Goal: Information Seeking & Learning: Check status

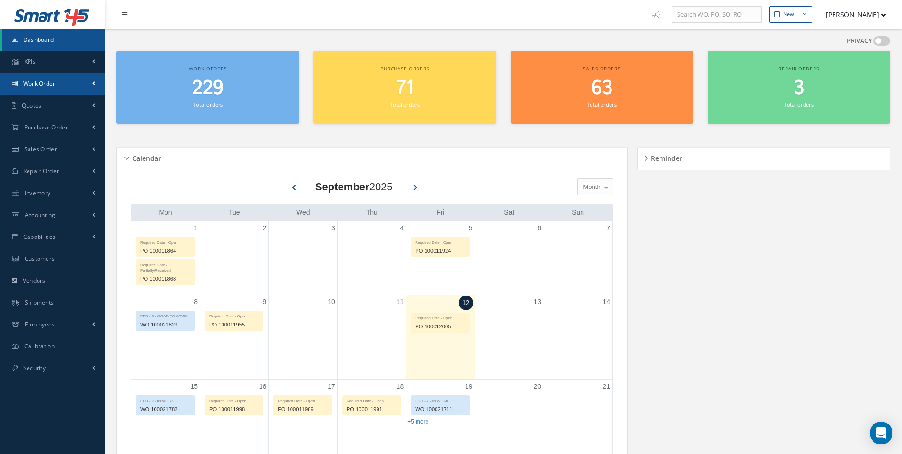
click at [49, 89] on link "Work Order" at bounding box center [52, 84] width 105 height 22
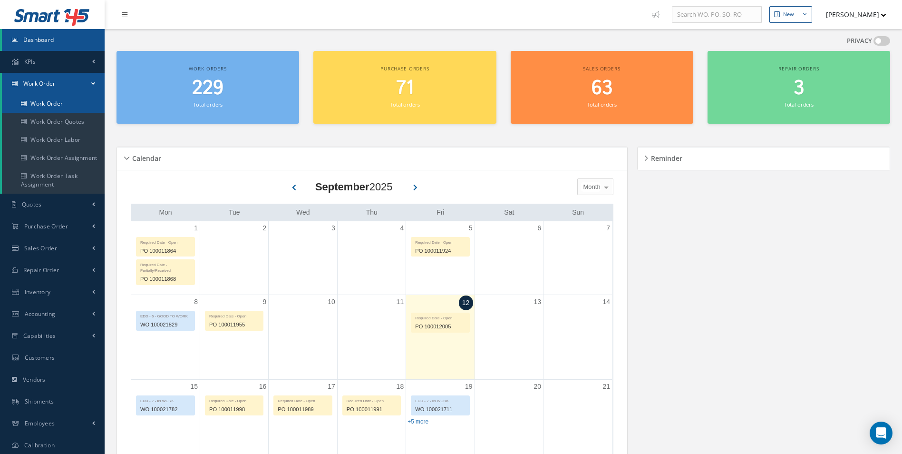
click at [47, 103] on link "Work Order" at bounding box center [53, 104] width 103 height 18
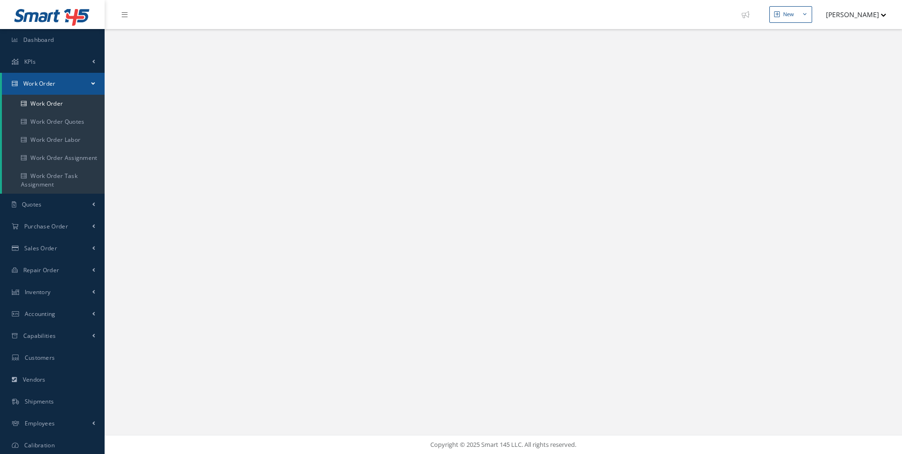
select select "25"
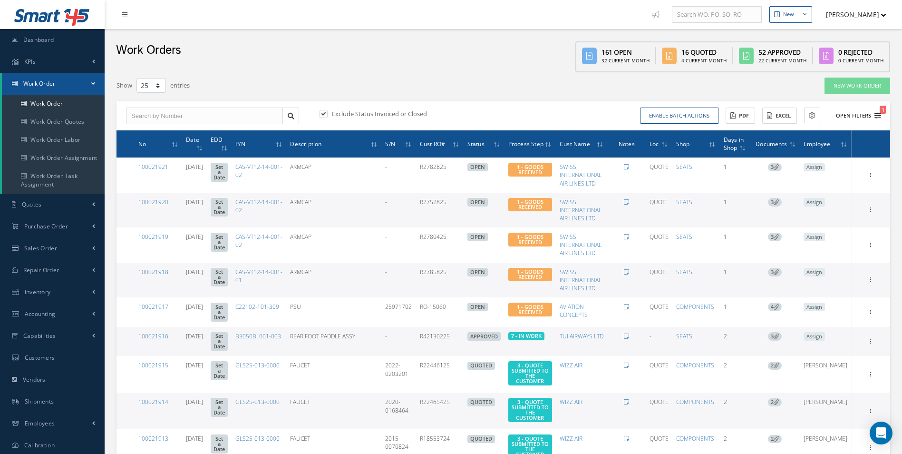
type input "All Work Request"
type input "All Work Performed"
type input "All Status"
type input "WO Part Status"
click at [879, 114] on icon "1" at bounding box center [877, 115] width 7 height 7
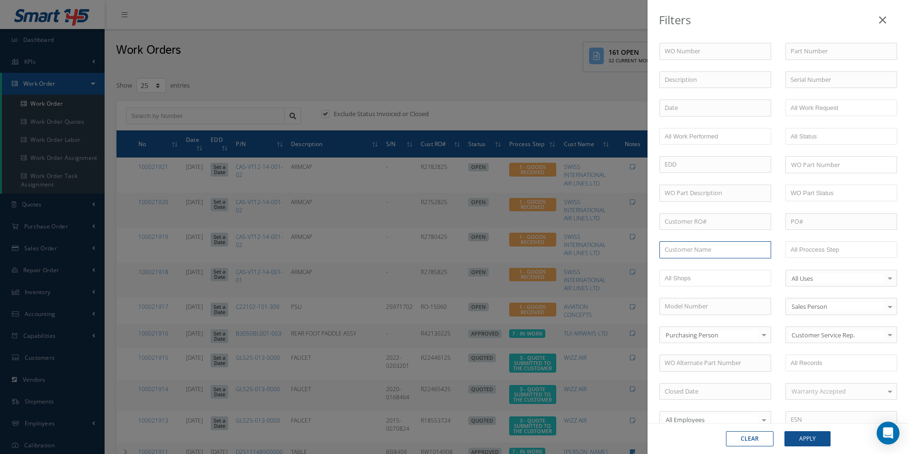
click at [689, 251] on input "text" at bounding box center [716, 249] width 112 height 17
type input "smartwings"
click at [785, 431] on button "Apply" at bounding box center [808, 438] width 46 height 15
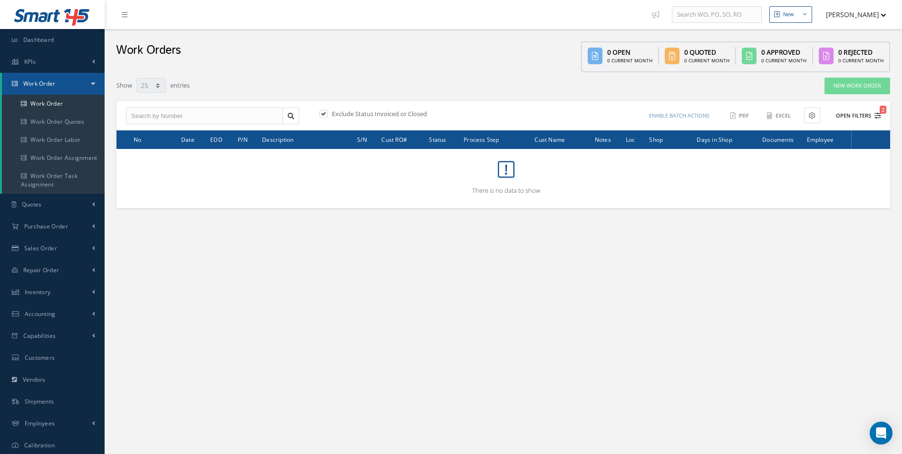
click at [878, 111] on button "Open Filters 2" at bounding box center [854, 116] width 54 height 16
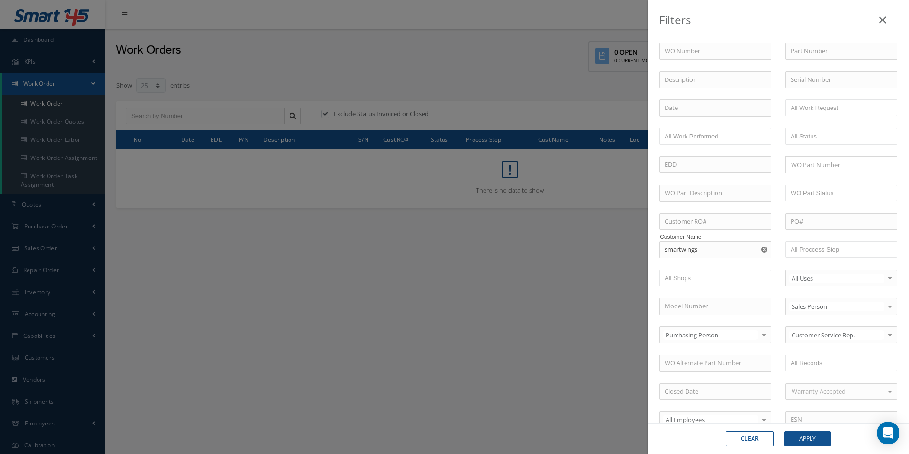
click at [763, 251] on use "Reset" at bounding box center [764, 249] width 6 height 6
click at [705, 252] on input "text" at bounding box center [716, 249] width 112 height 17
type input "sm"
click at [191, 186] on div "Filters WO Number Part Number Description Serial Number - BER CERTIFICATION FIL…" at bounding box center [454, 227] width 909 height 454
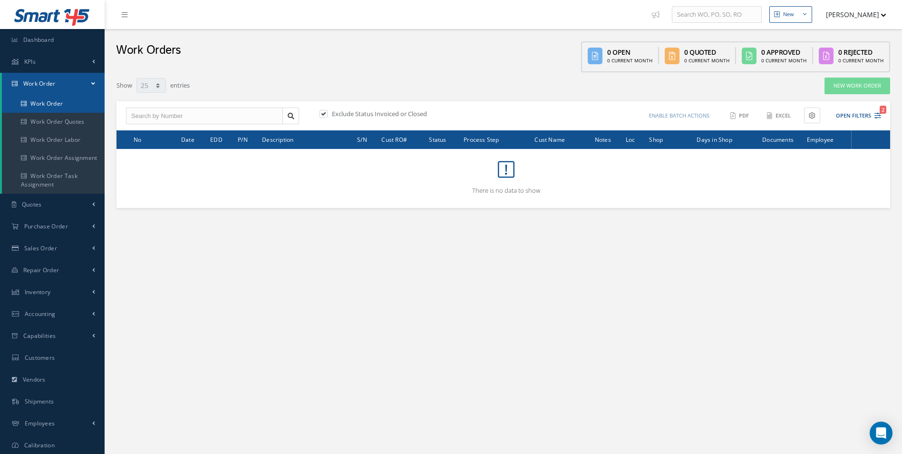
click at [37, 104] on link "Work Order" at bounding box center [53, 104] width 103 height 18
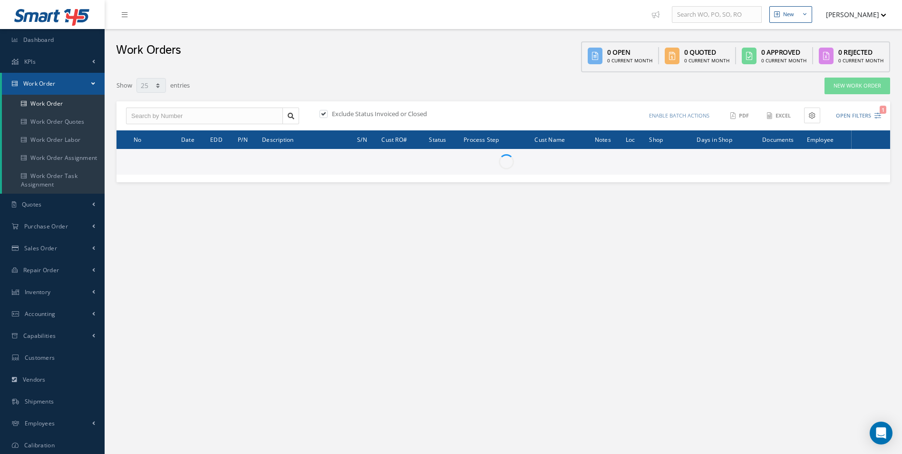
select select "25"
type input "All Work Request"
type input "All Work Performed"
type input "All Status"
type input "WO Part Status"
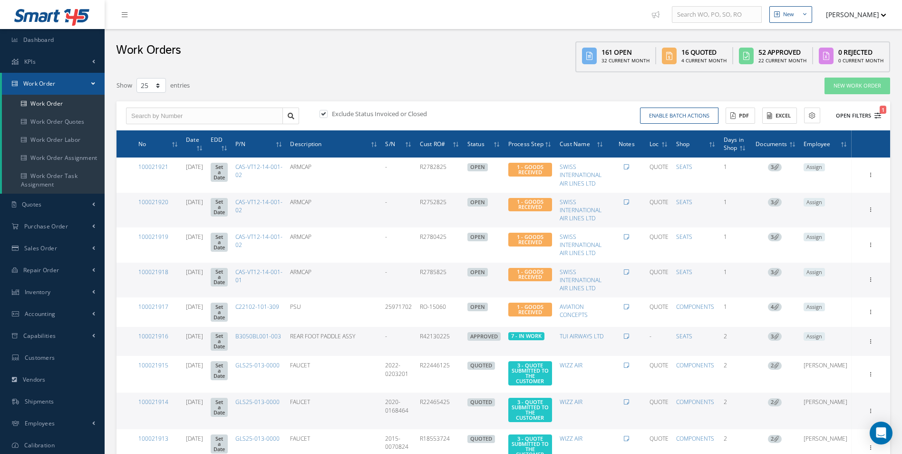
click at [879, 116] on icon "1" at bounding box center [877, 115] width 7 height 7
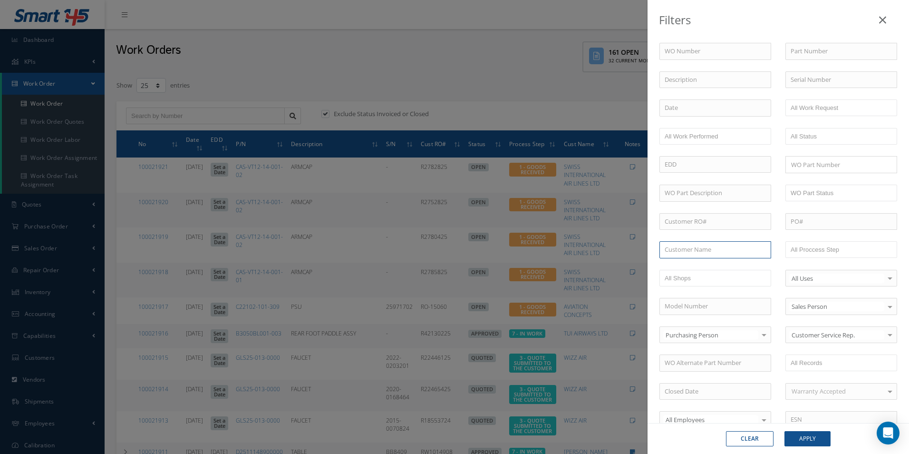
click at [691, 255] on input "text" at bounding box center [716, 249] width 112 height 17
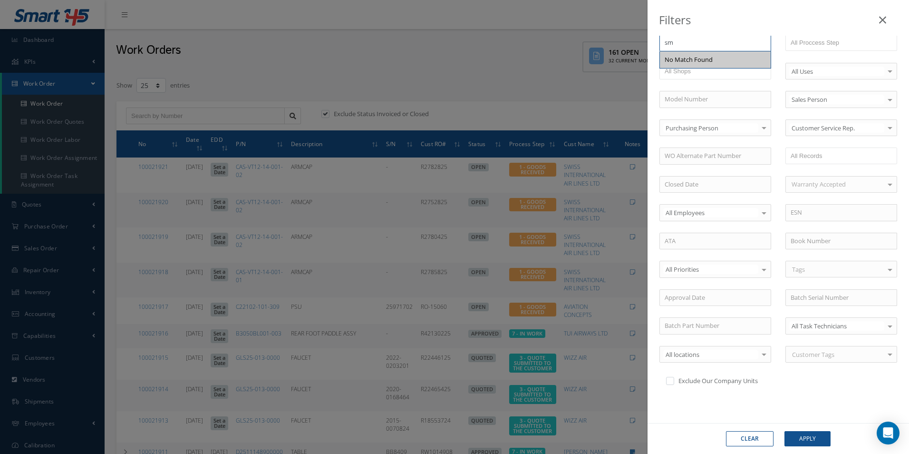
type input "sm"
click at [674, 384] on label at bounding box center [675, 380] width 2 height 9
click at [669, 382] on input "checkbox" at bounding box center [669, 379] width 6 height 6
checkbox input "true"
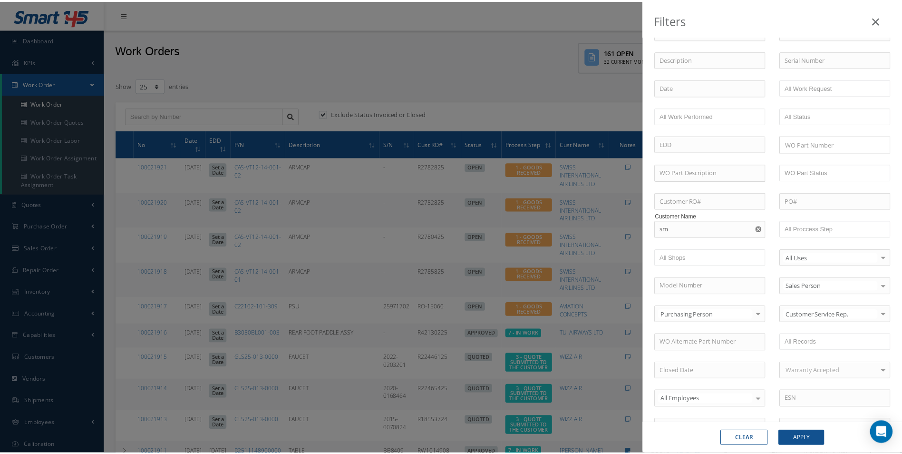
scroll to position [0, 0]
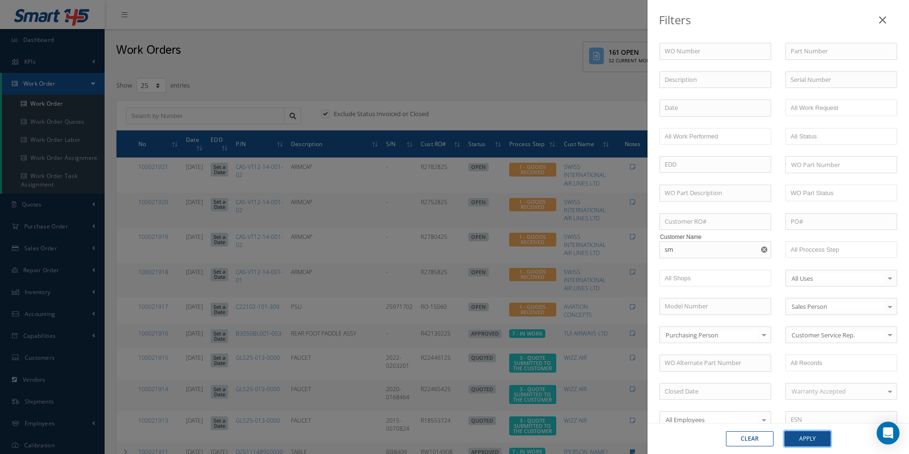
click at [822, 443] on button "Apply" at bounding box center [808, 438] width 46 height 15
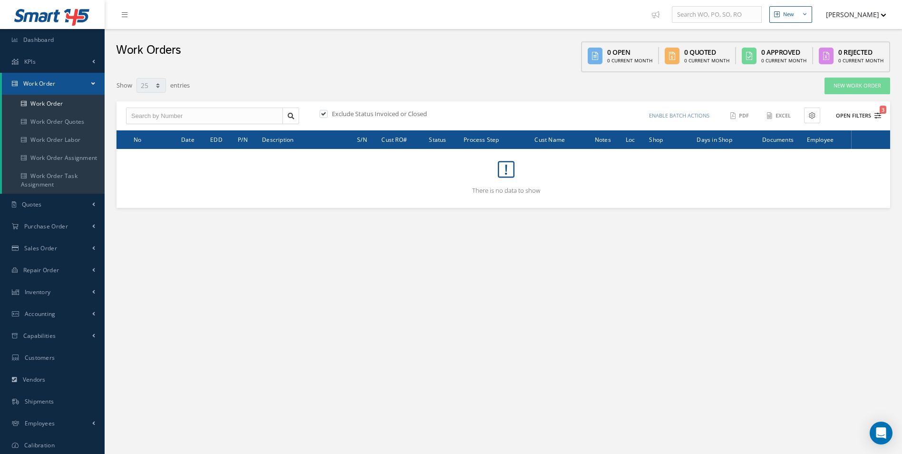
click at [876, 118] on icon "3" at bounding box center [877, 115] width 7 height 7
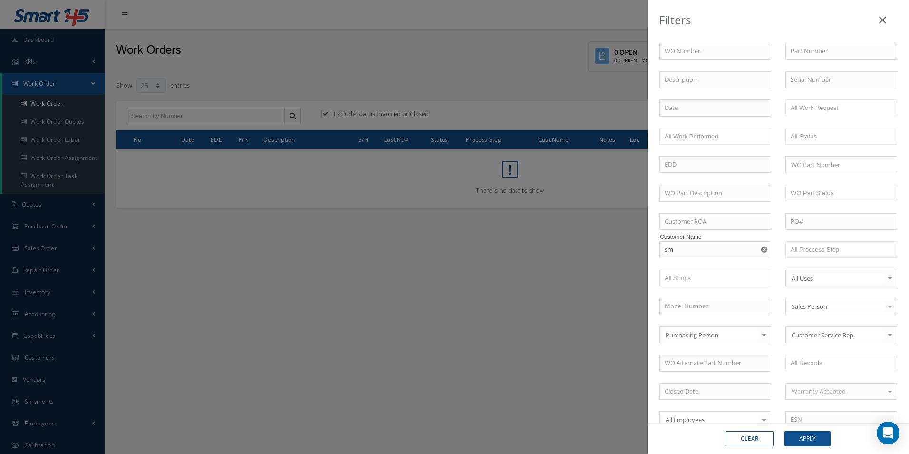
click at [761, 250] on icon "Reset" at bounding box center [764, 249] width 6 height 6
click at [702, 247] on input "text" at bounding box center [716, 249] width 112 height 17
drag, startPoint x: 703, startPoint y: 247, endPoint x: 668, endPoint y: 247, distance: 35.2
click at [669, 247] on input "sm" at bounding box center [716, 249] width 112 height 17
type input "sm"
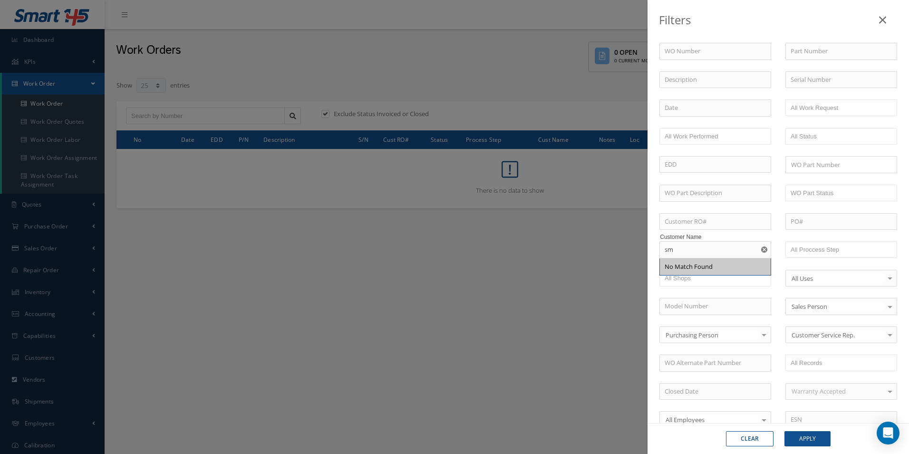
drag, startPoint x: 484, startPoint y: 314, endPoint x: 476, endPoint y: 304, distance: 12.6
click at [484, 313] on div "Filters WO Number Part Number Description Serial Number - BER CERTIFICATION FIL…" at bounding box center [454, 227] width 909 height 454
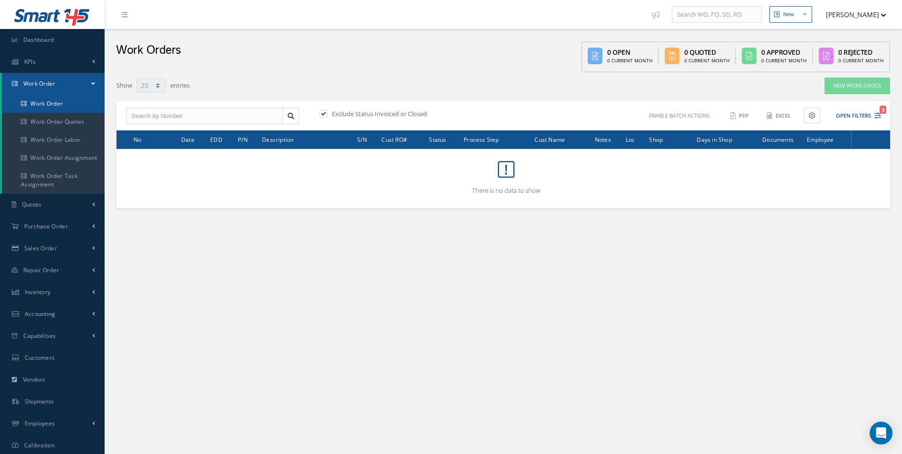
click at [44, 110] on link "Work Order" at bounding box center [53, 104] width 103 height 18
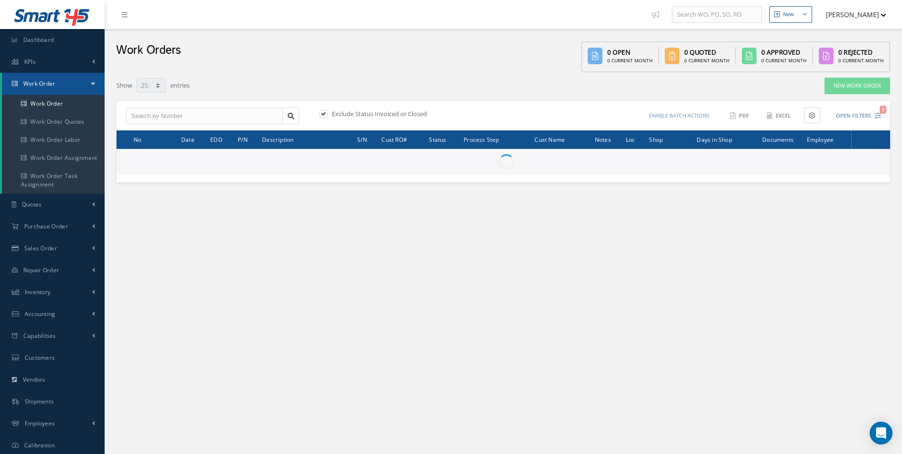
select select "25"
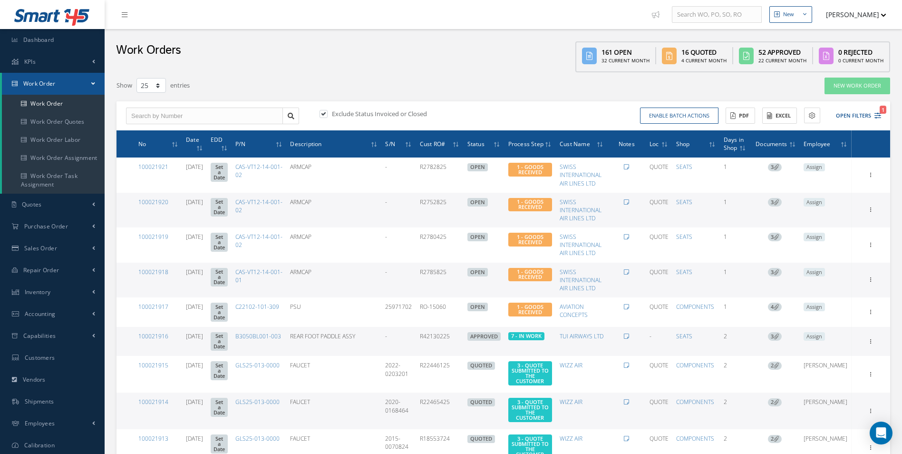
click at [327, 114] on label at bounding box center [328, 113] width 2 height 9
click at [325, 114] on input "checkbox" at bounding box center [323, 114] width 6 height 6
checkbox input "false"
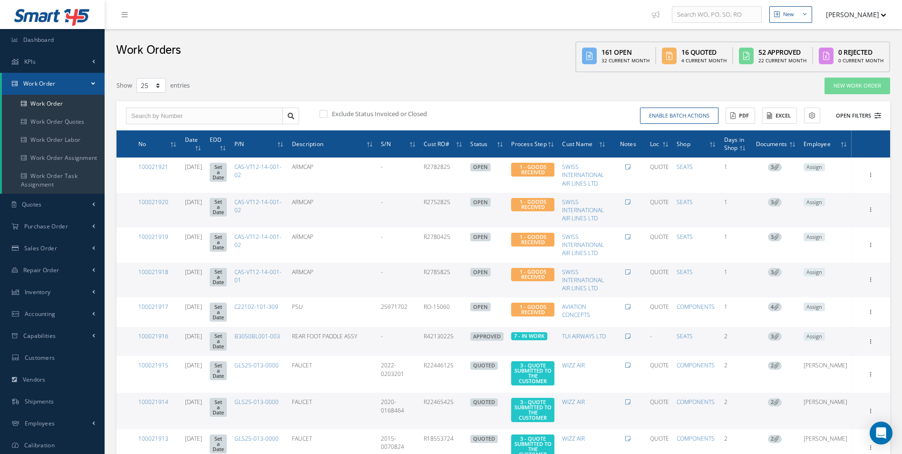
click at [876, 116] on icon at bounding box center [877, 115] width 7 height 7
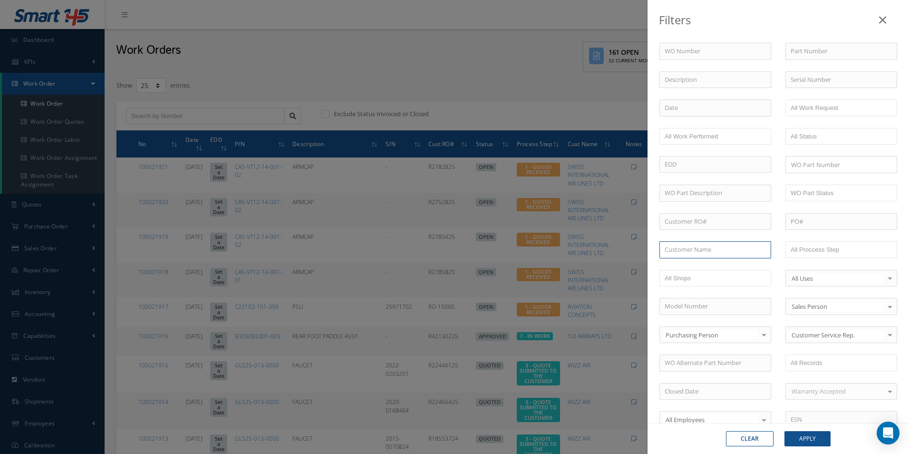
click at [673, 255] on input "text" at bounding box center [716, 249] width 112 height 17
click at [682, 268] on span "SMARTWINGS" at bounding box center [685, 266] width 40 height 9
type input "SMARTWINGS"
click at [810, 439] on button "Apply" at bounding box center [808, 438] width 46 height 15
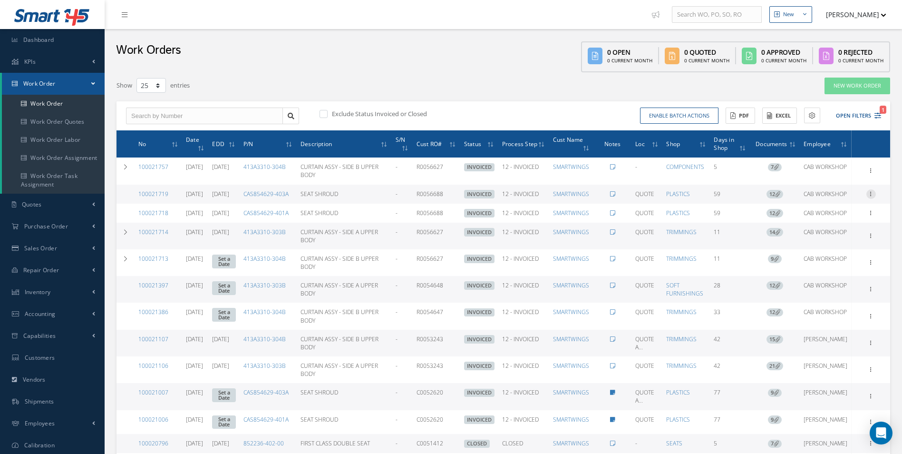
click at [869, 197] on icon at bounding box center [871, 193] width 10 height 8
click at [832, 266] on link "Documents" at bounding box center [827, 261] width 75 height 12
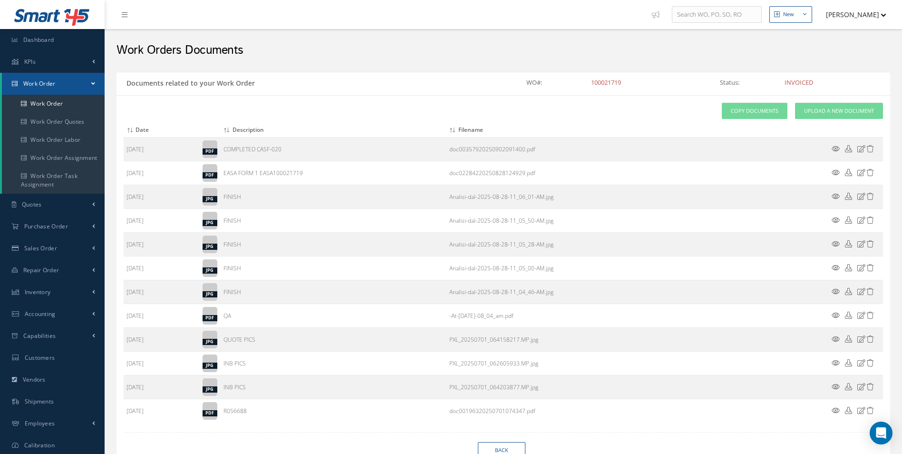
select select "25"
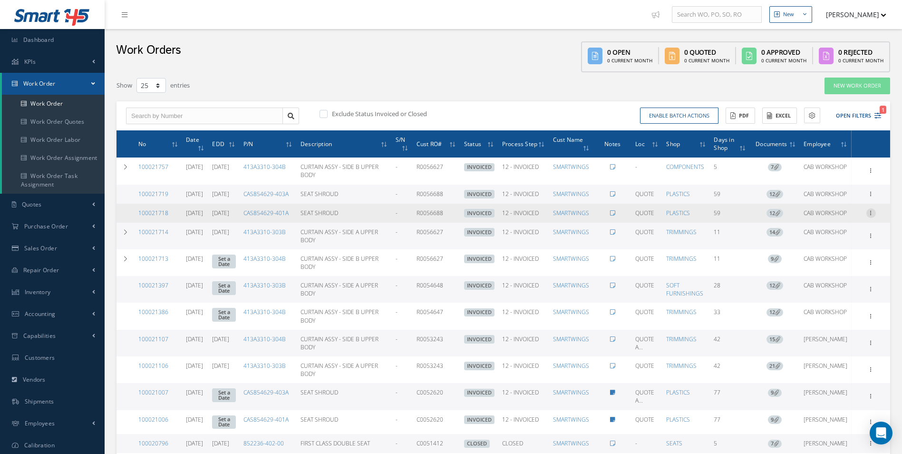
click at [868, 216] on icon at bounding box center [871, 212] width 10 height 8
click at [820, 286] on link "Documents" at bounding box center [827, 280] width 75 height 12
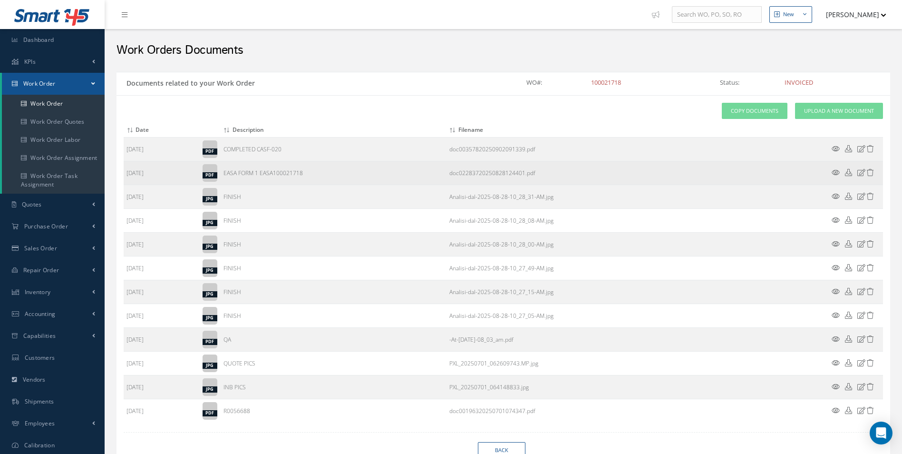
click at [834, 172] on icon at bounding box center [836, 172] width 8 height 7
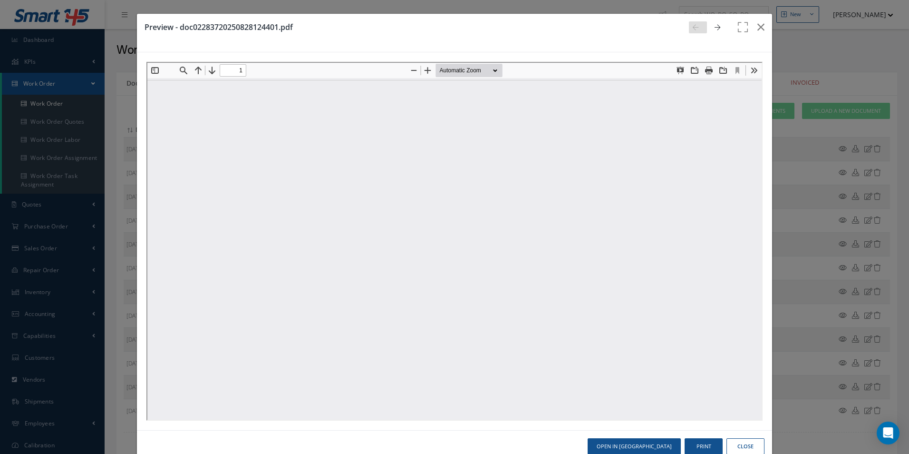
type input "0"
type input "1"
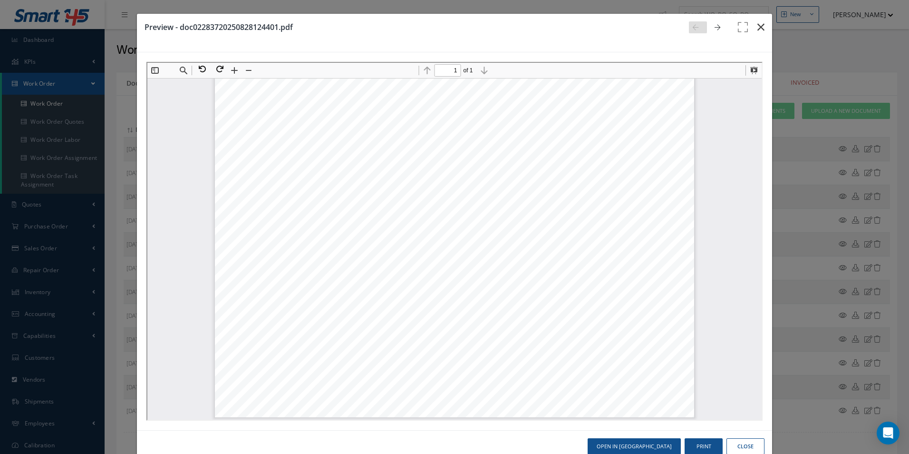
click at [757, 28] on icon "button" at bounding box center [760, 26] width 7 height 11
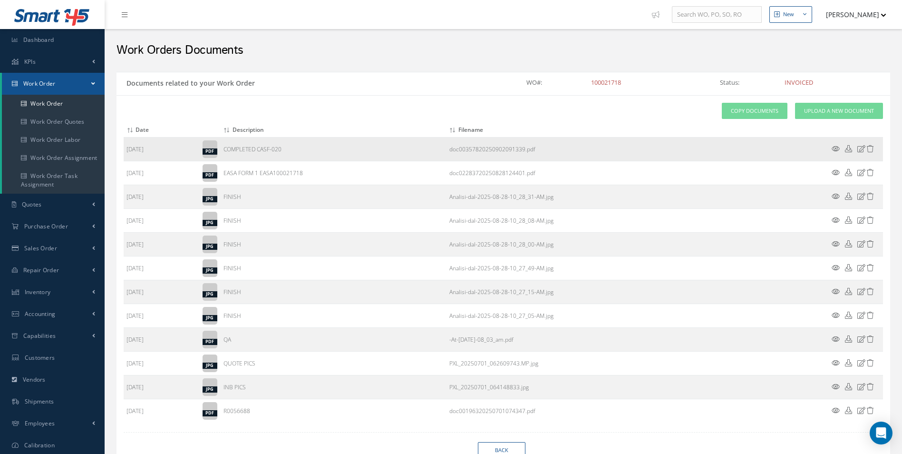
click at [836, 149] on icon at bounding box center [836, 148] width 8 height 7
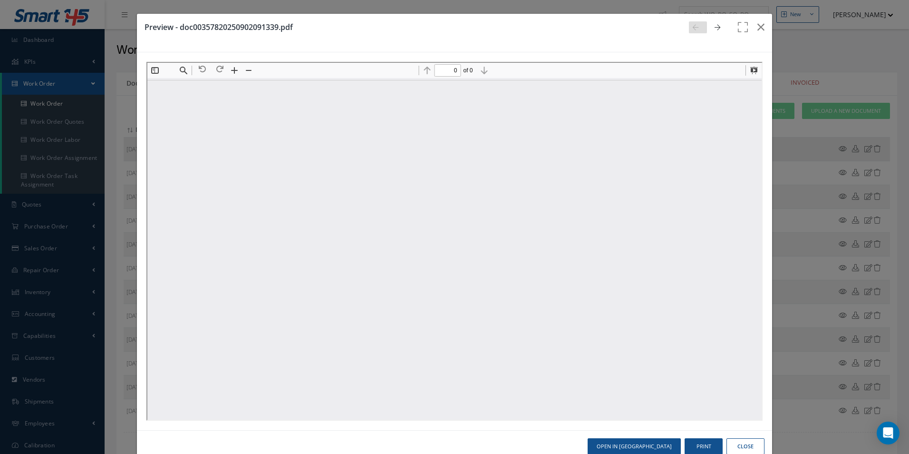
scroll to position [0, 0]
type input "1"
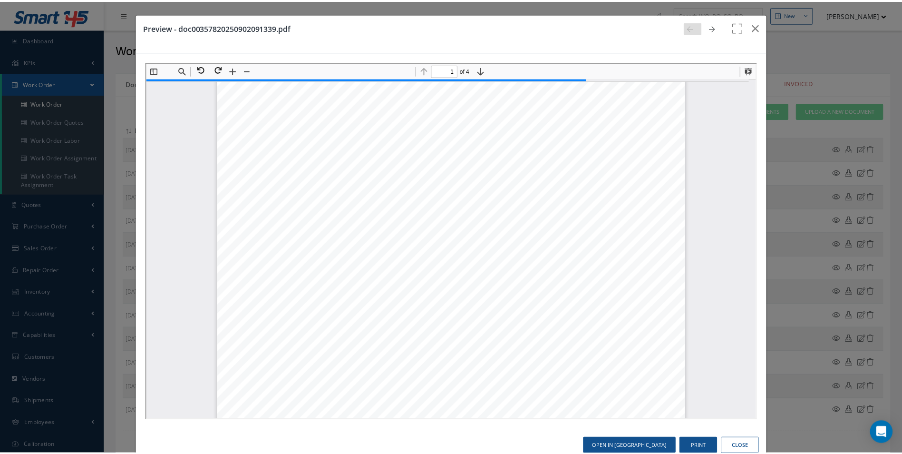
scroll to position [290, 0]
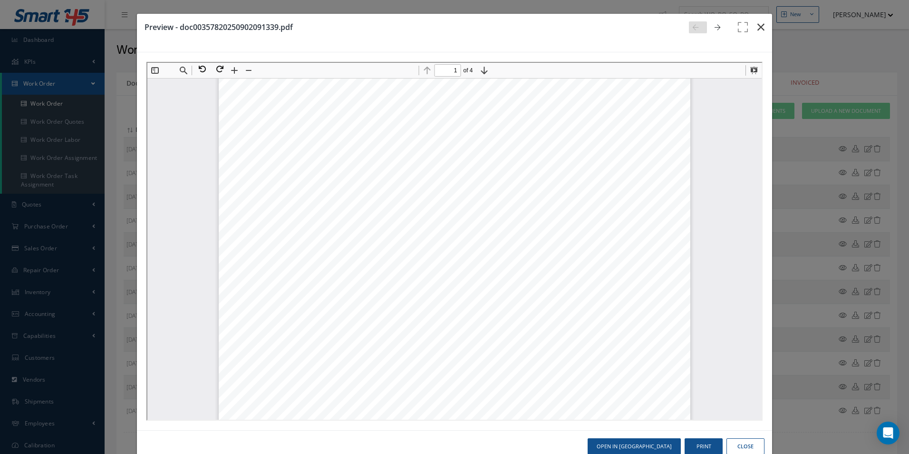
click at [758, 26] on icon "button" at bounding box center [760, 26] width 7 height 11
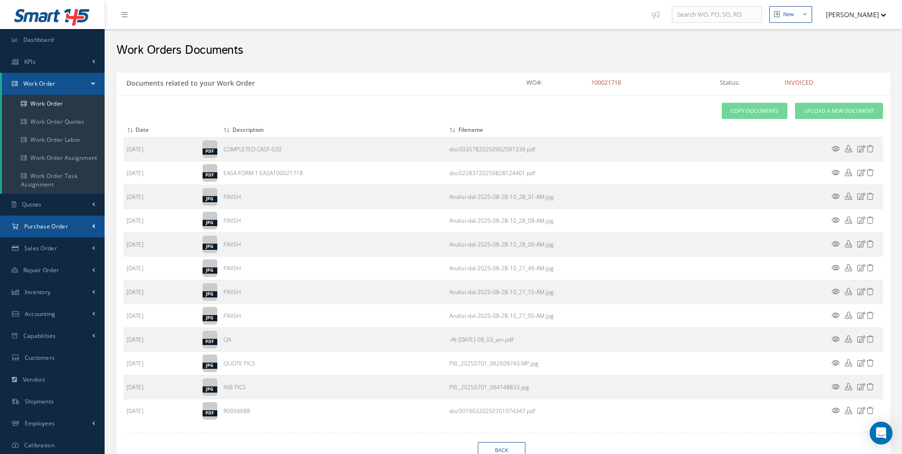
click at [39, 228] on span "Purchase Order" at bounding box center [46, 226] width 44 height 8
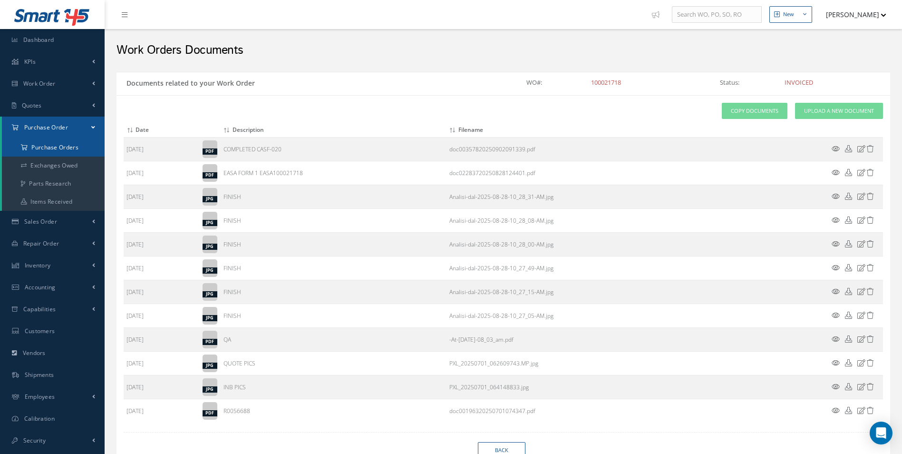
click at [64, 146] on a=1&status_id=2&status_id=3&status_id=5&collapsedFilters"] "Purchase Orders" at bounding box center [53, 147] width 103 height 18
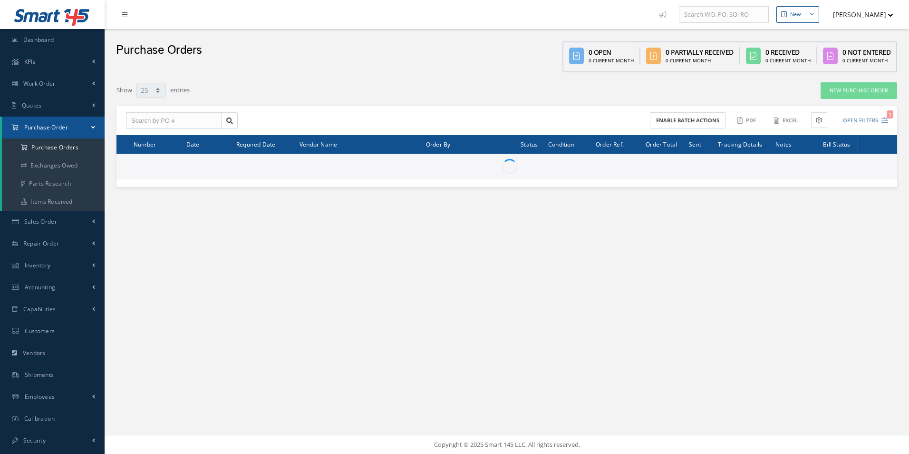
select select "25"
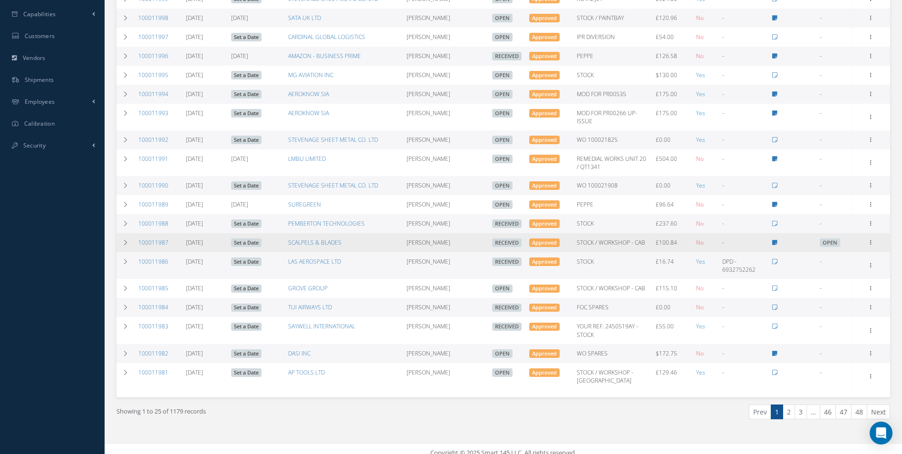
scroll to position [296, 0]
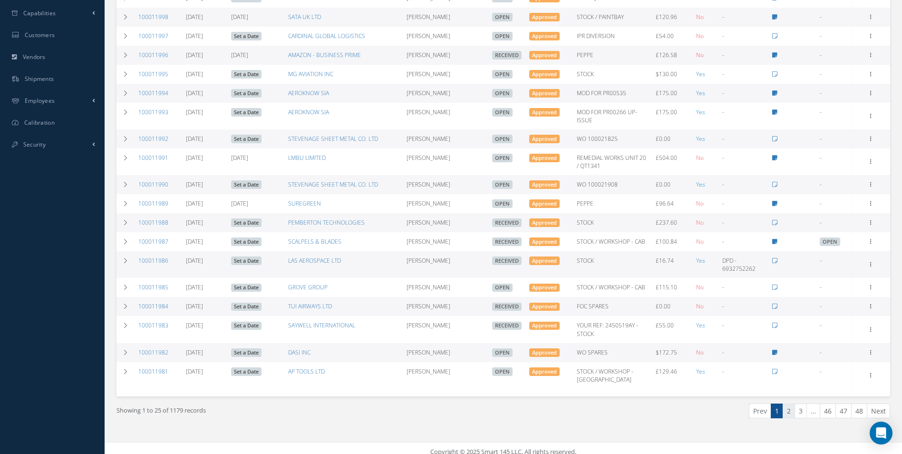
click at [791, 406] on link "2" at bounding box center [789, 410] width 12 height 15
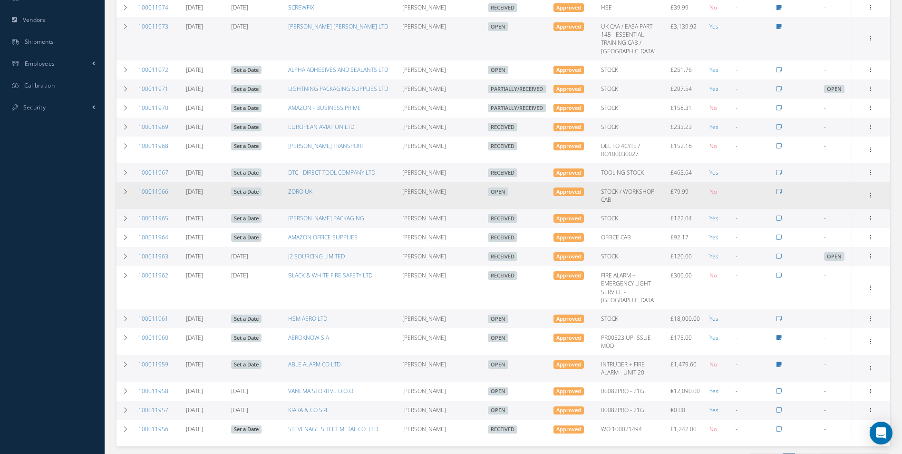
scroll to position [374, 0]
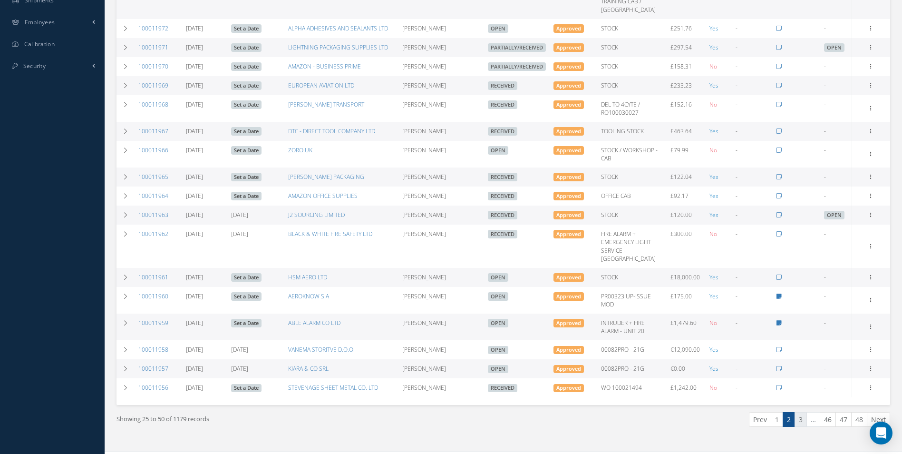
click at [802, 412] on link "3" at bounding box center [801, 419] width 12 height 15
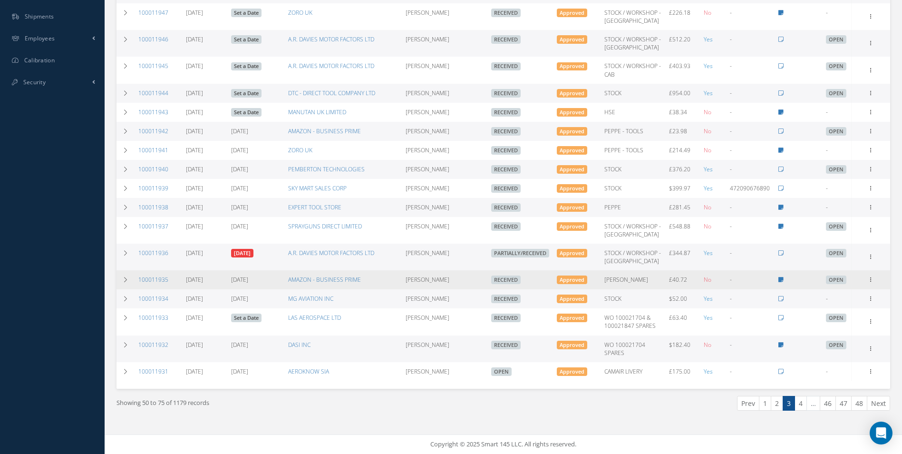
scroll to position [415, 0]
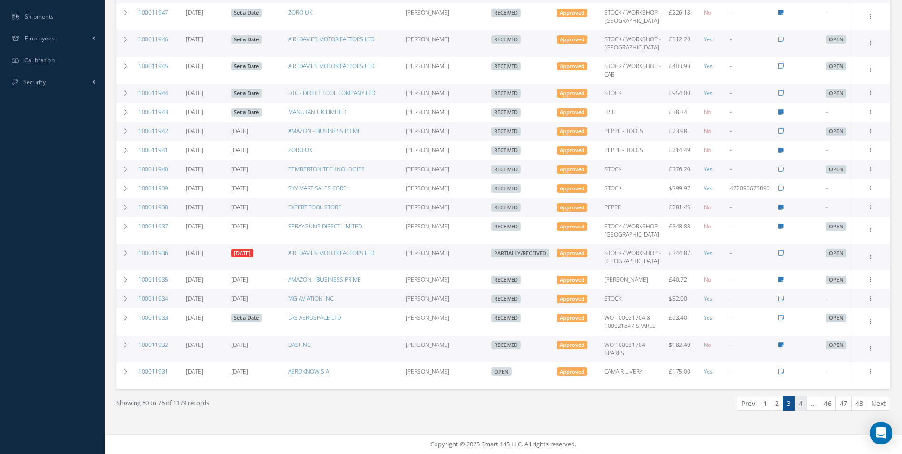
click at [802, 400] on link "4" at bounding box center [801, 403] width 12 height 15
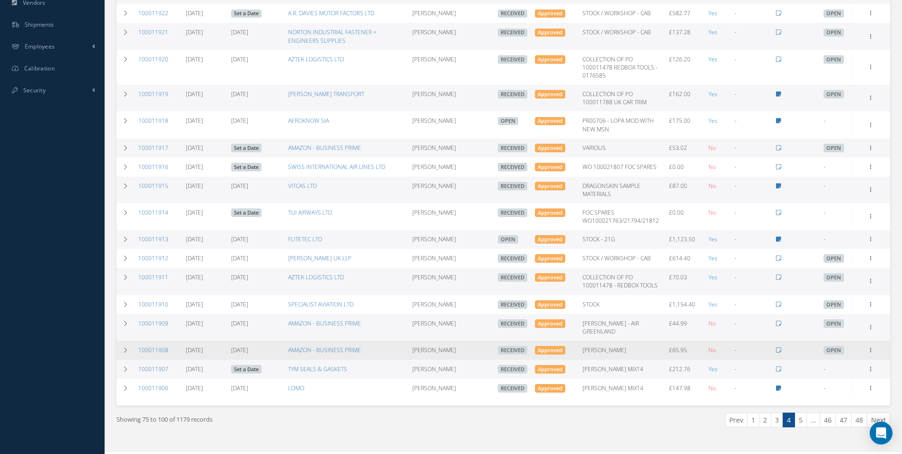
scroll to position [359, 0]
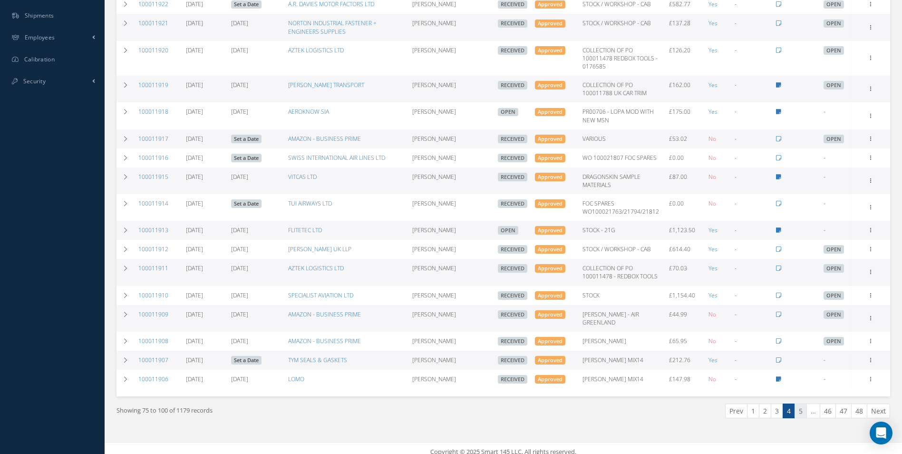
click at [799, 403] on link "5" at bounding box center [801, 410] width 12 height 15
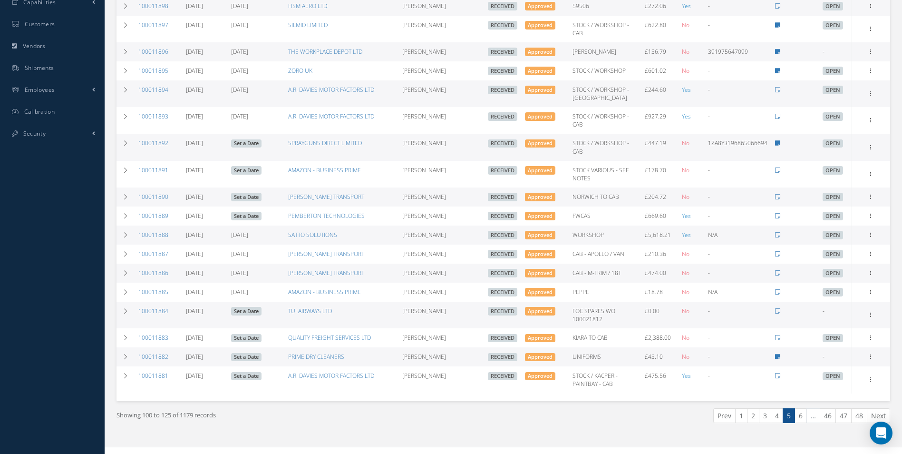
scroll to position [327, 0]
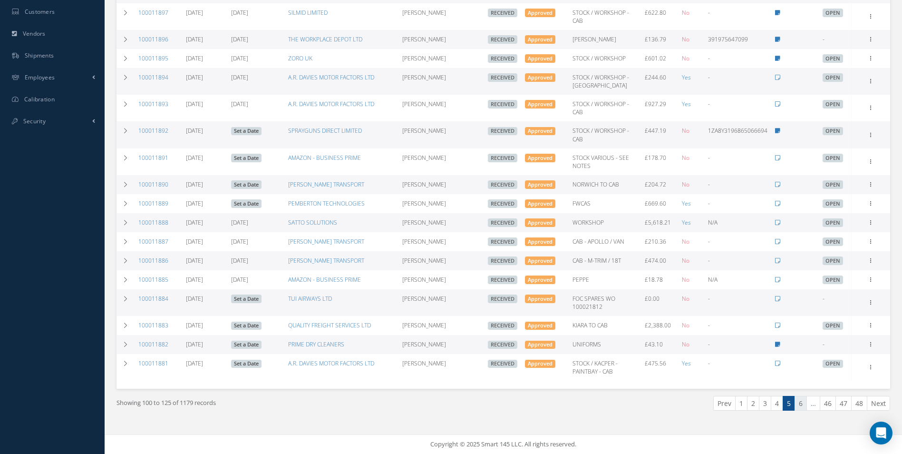
click at [802, 408] on link "6" at bounding box center [801, 403] width 12 height 15
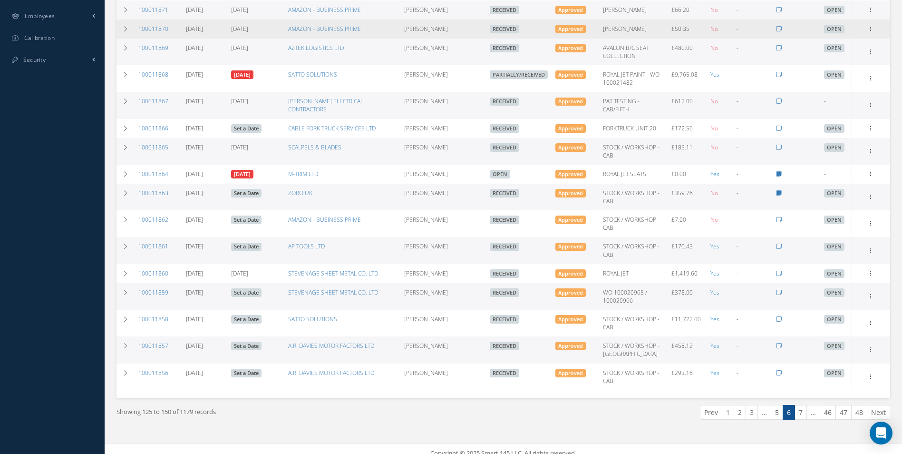
scroll to position [389, 0]
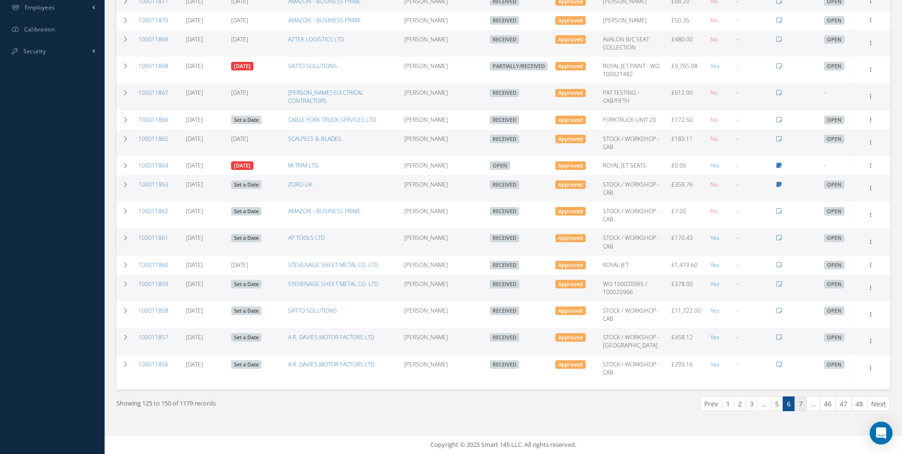
click at [804, 405] on link "7" at bounding box center [801, 403] width 12 height 15
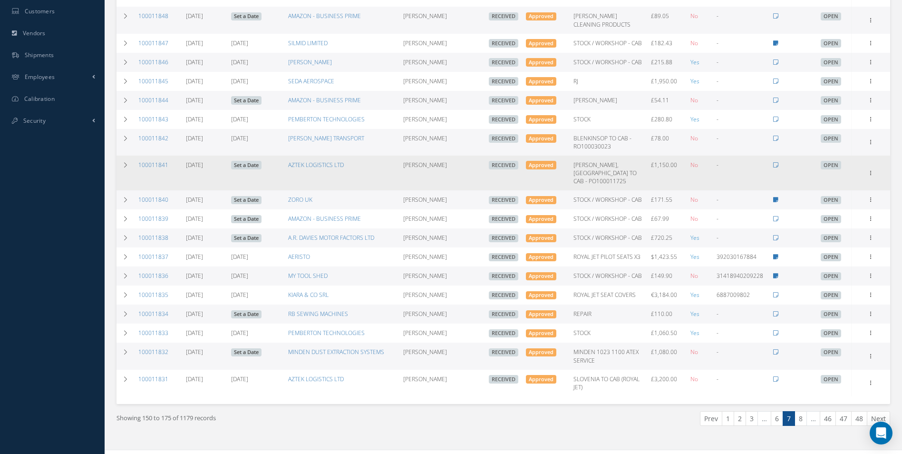
scroll to position [333, 0]
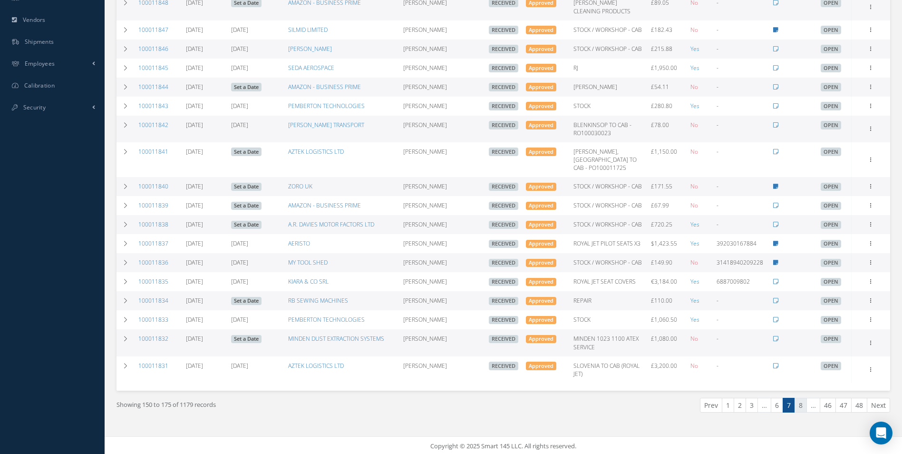
click at [802, 412] on link "8" at bounding box center [801, 405] width 12 height 15
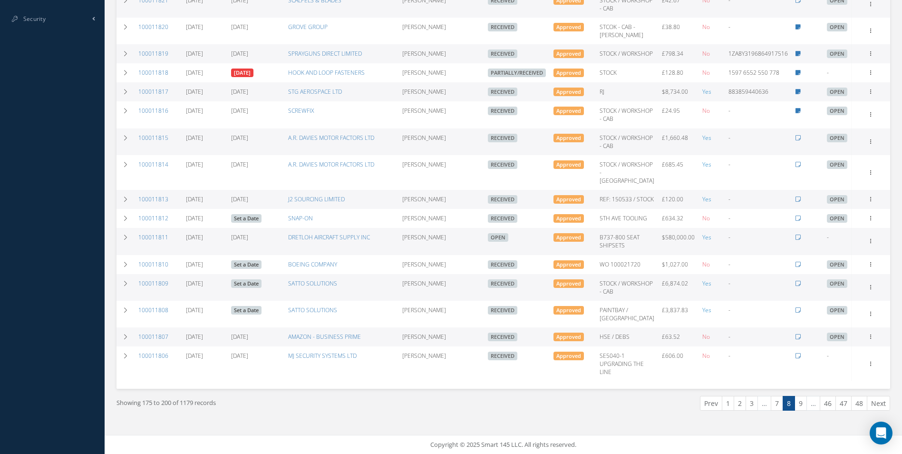
scroll to position [523, 0]
click at [803, 407] on link "9" at bounding box center [801, 403] width 12 height 15
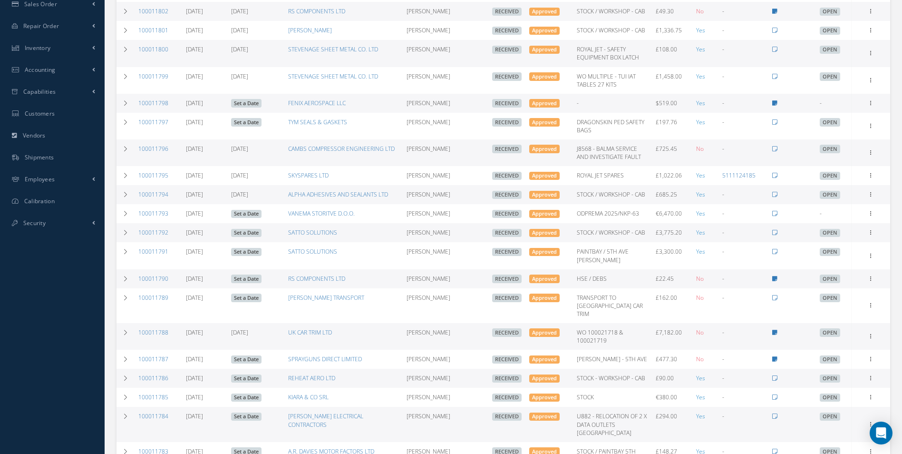
scroll to position [238, 0]
